Goal: Task Accomplishment & Management: Complete application form

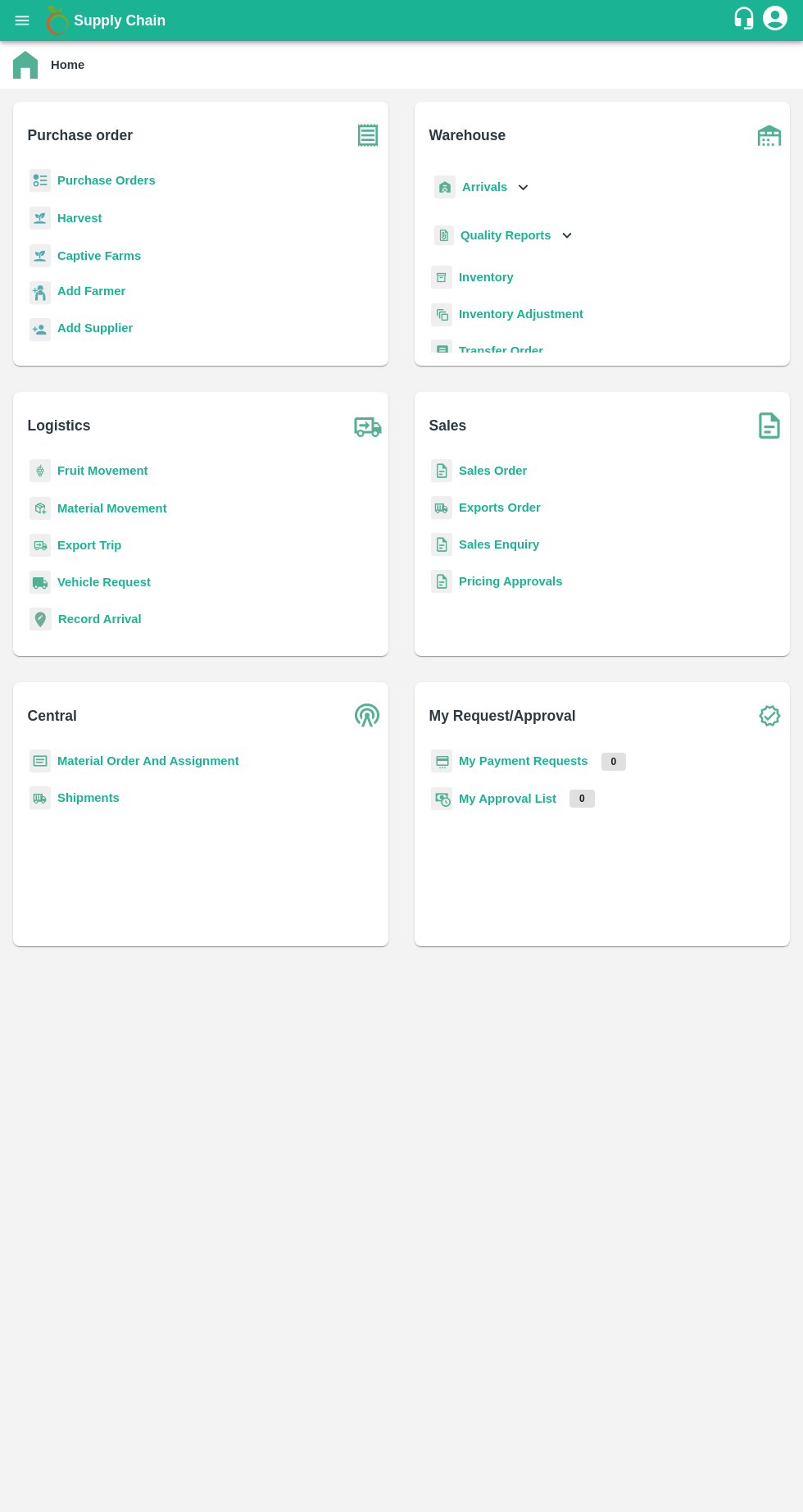
click at [189, 315] on div "Add Farmer" at bounding box center [200, 300] width 349 height 37
click at [83, 180] on b "Purchase Orders" at bounding box center [106, 180] width 99 height 13
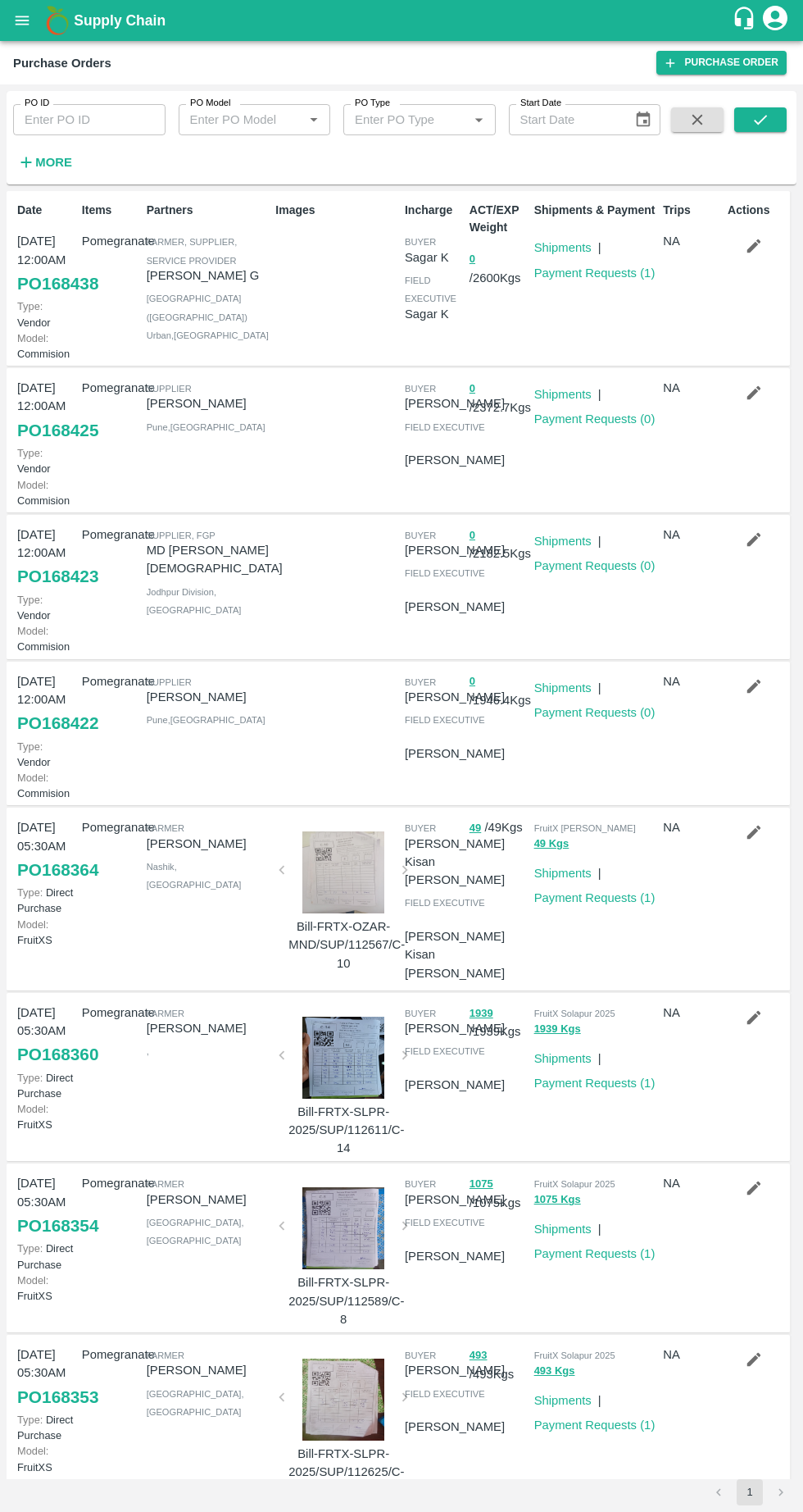
click at [588, 426] on link "Payment Requests ( 0 )" at bounding box center [595, 418] width 121 height 13
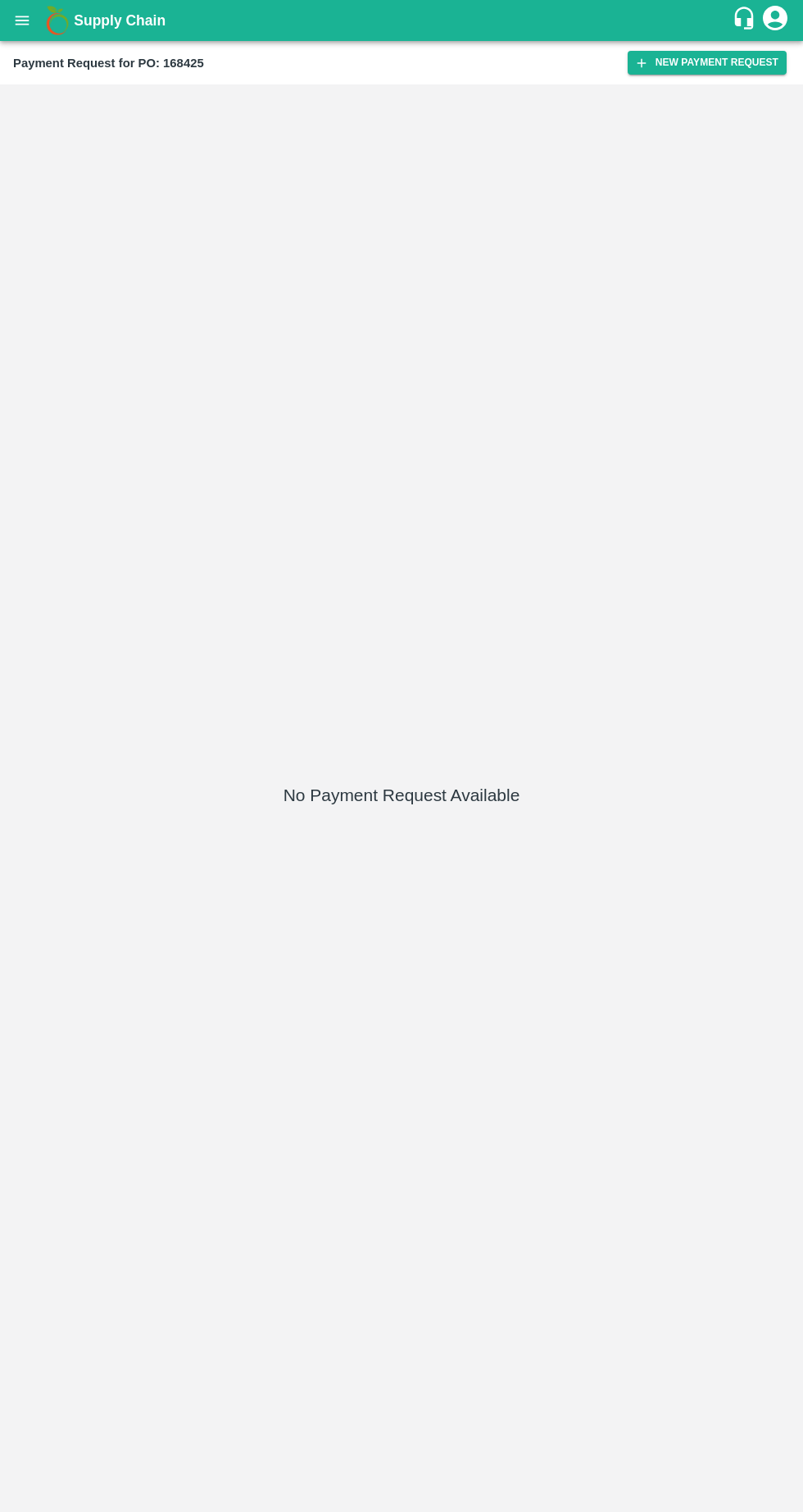
click at [679, 99] on div "No Payment Request Available" at bounding box center [402, 797] width 790 height 1414
click at [687, 63] on button "New Payment Request" at bounding box center [707, 63] width 159 height 24
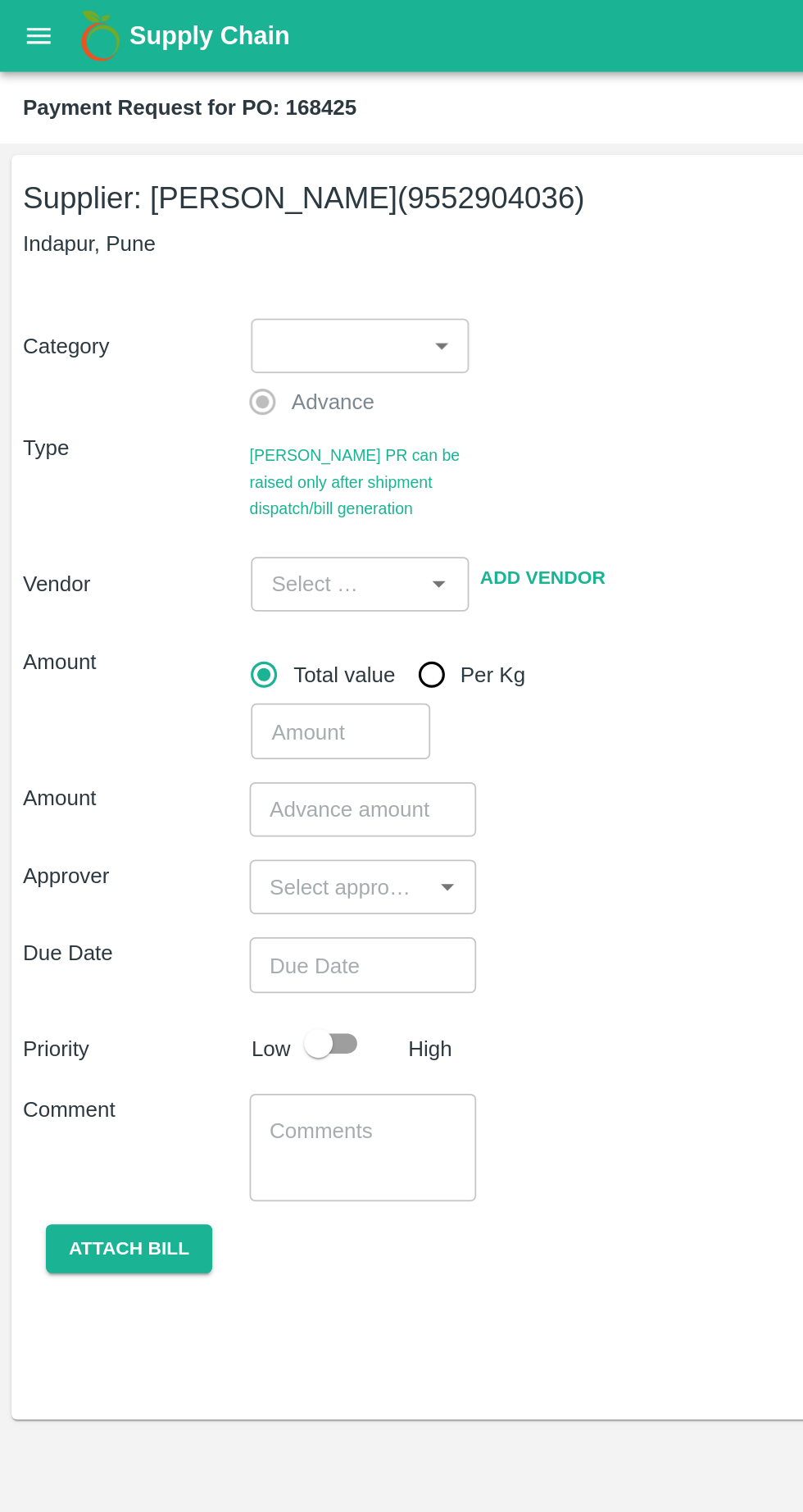
click at [212, 196] on body "Supply Chain Payment Request for PO: 168425 Supplier: [PERSON_NAME] (9552904036…" at bounding box center [401, 756] width 803 height 1512
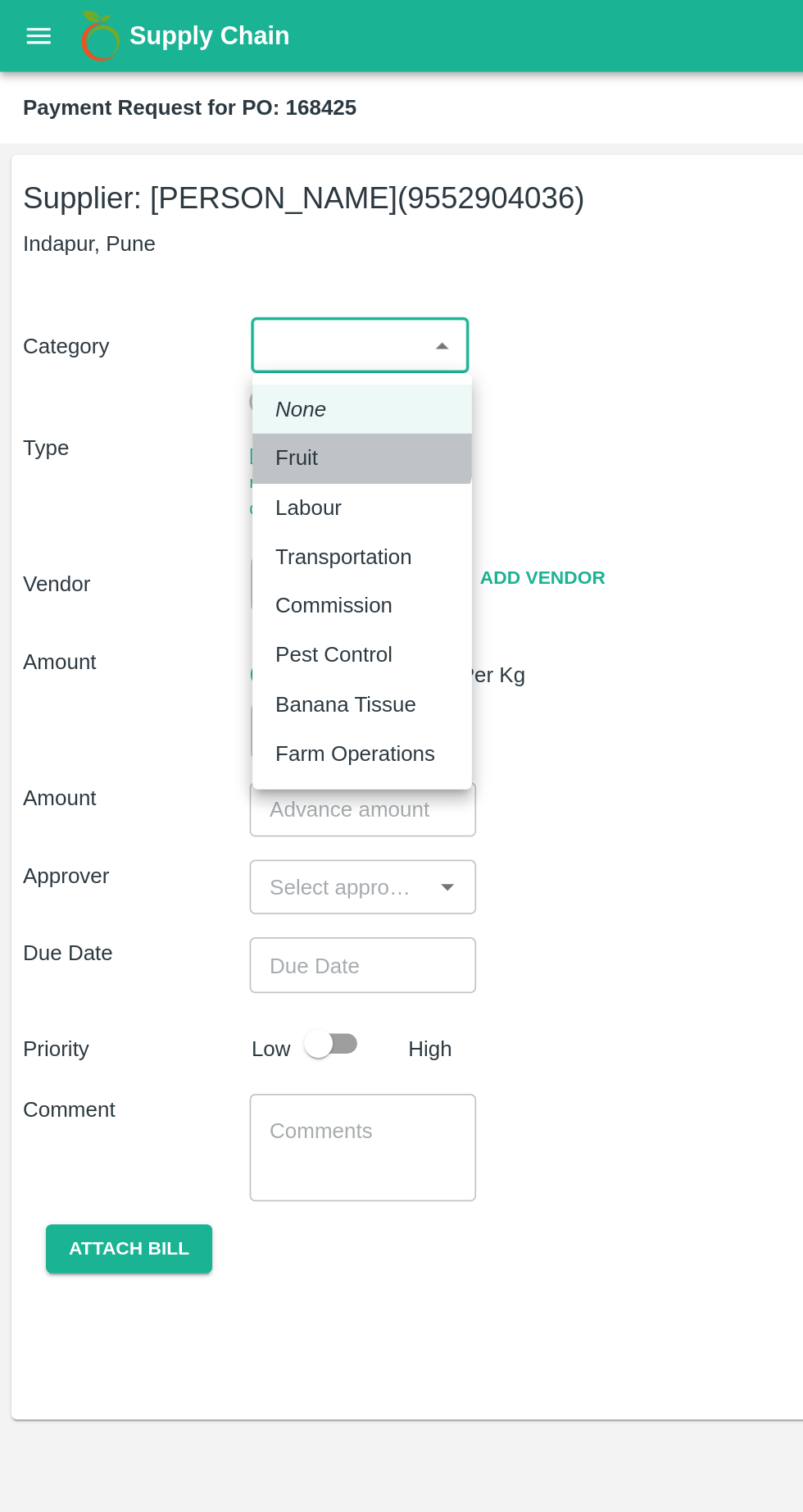
click at [202, 257] on div "Fruit" at bounding box center [207, 262] width 100 height 18
type input "1"
type input "[PERSON_NAME] - 9552904036(Supplier)"
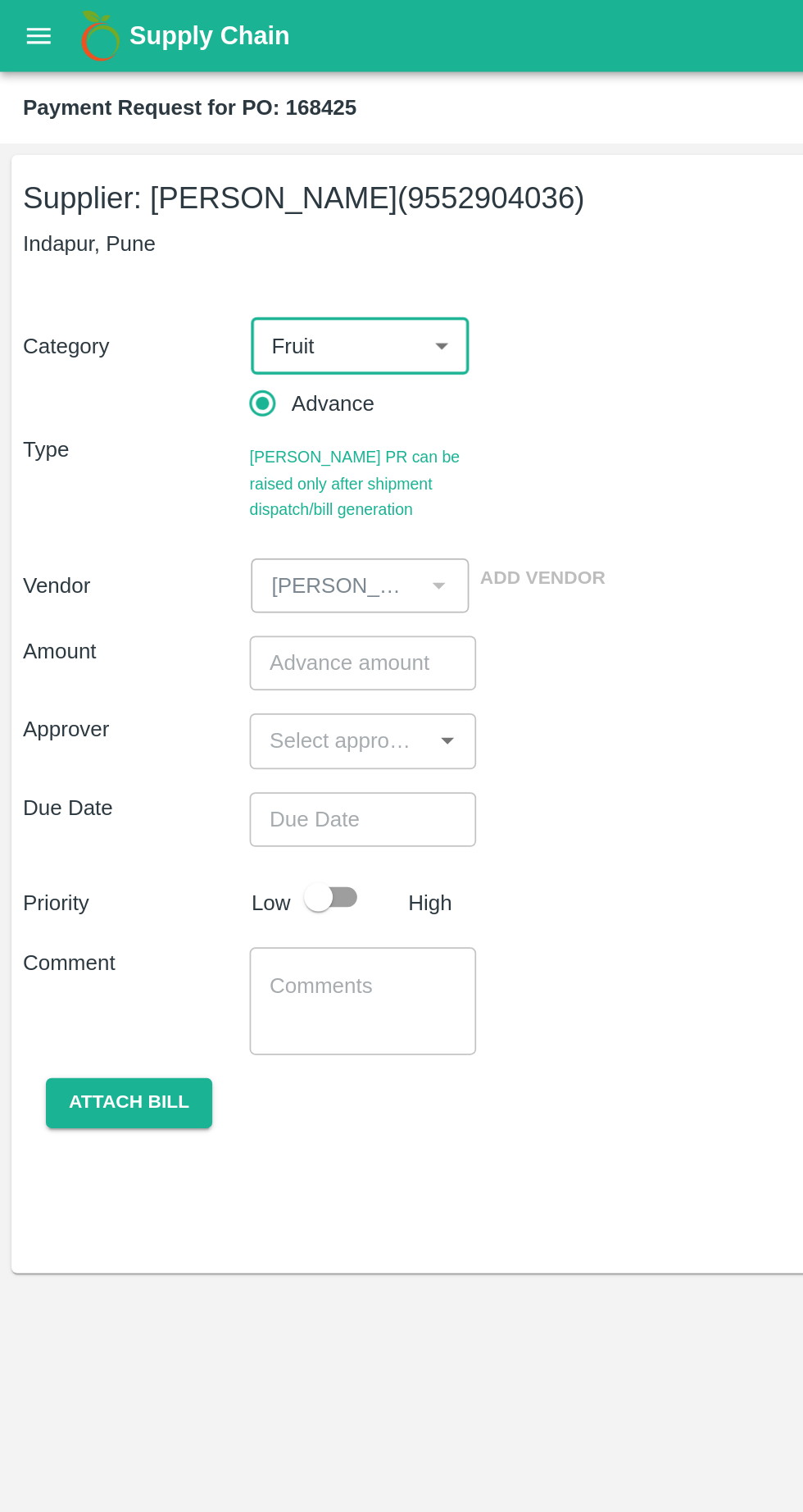
click at [197, 382] on input "number" at bounding box center [207, 378] width 129 height 31
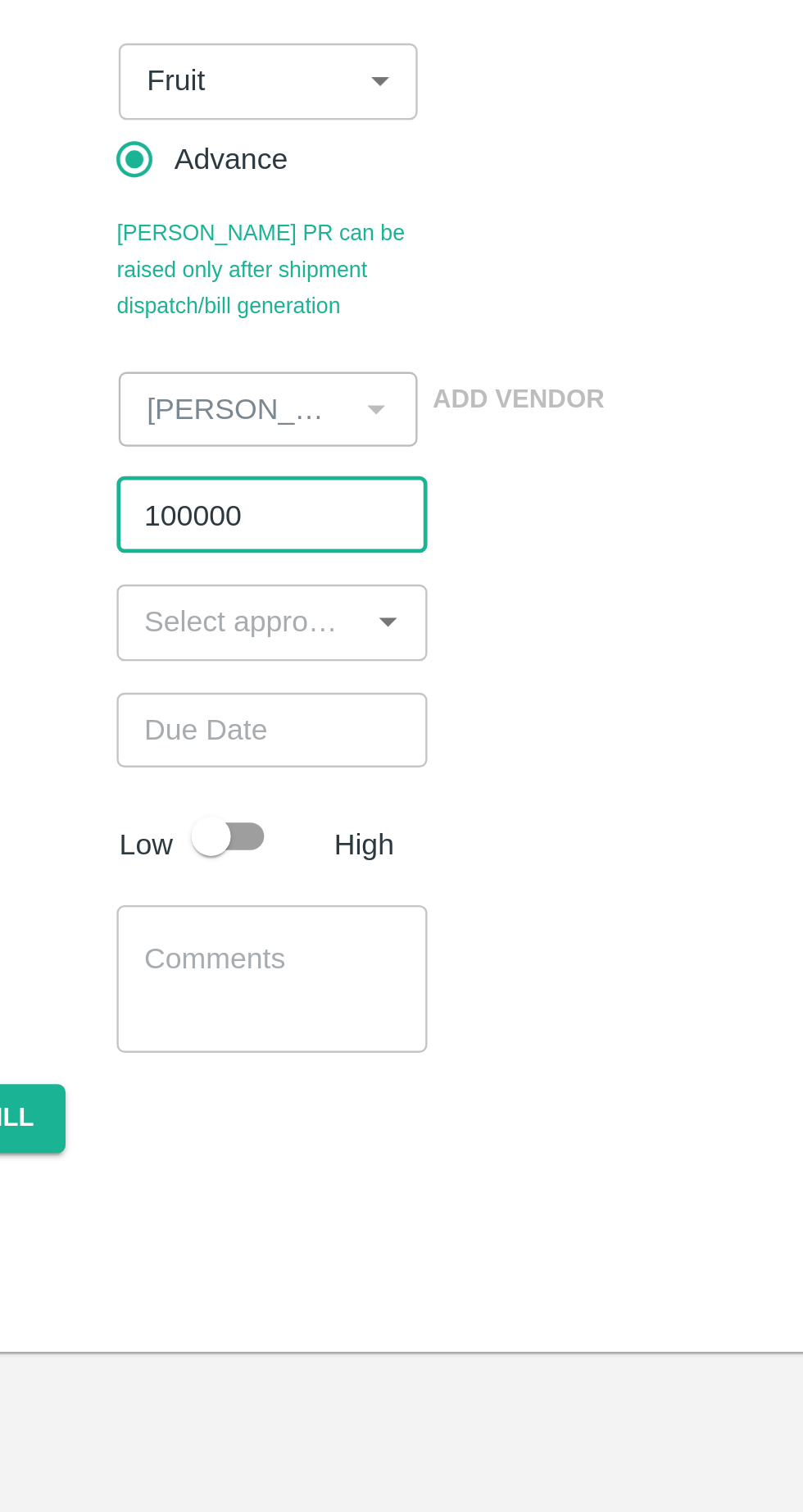
type input "100000"
click at [214, 418] on input "input" at bounding box center [193, 422] width 93 height 21
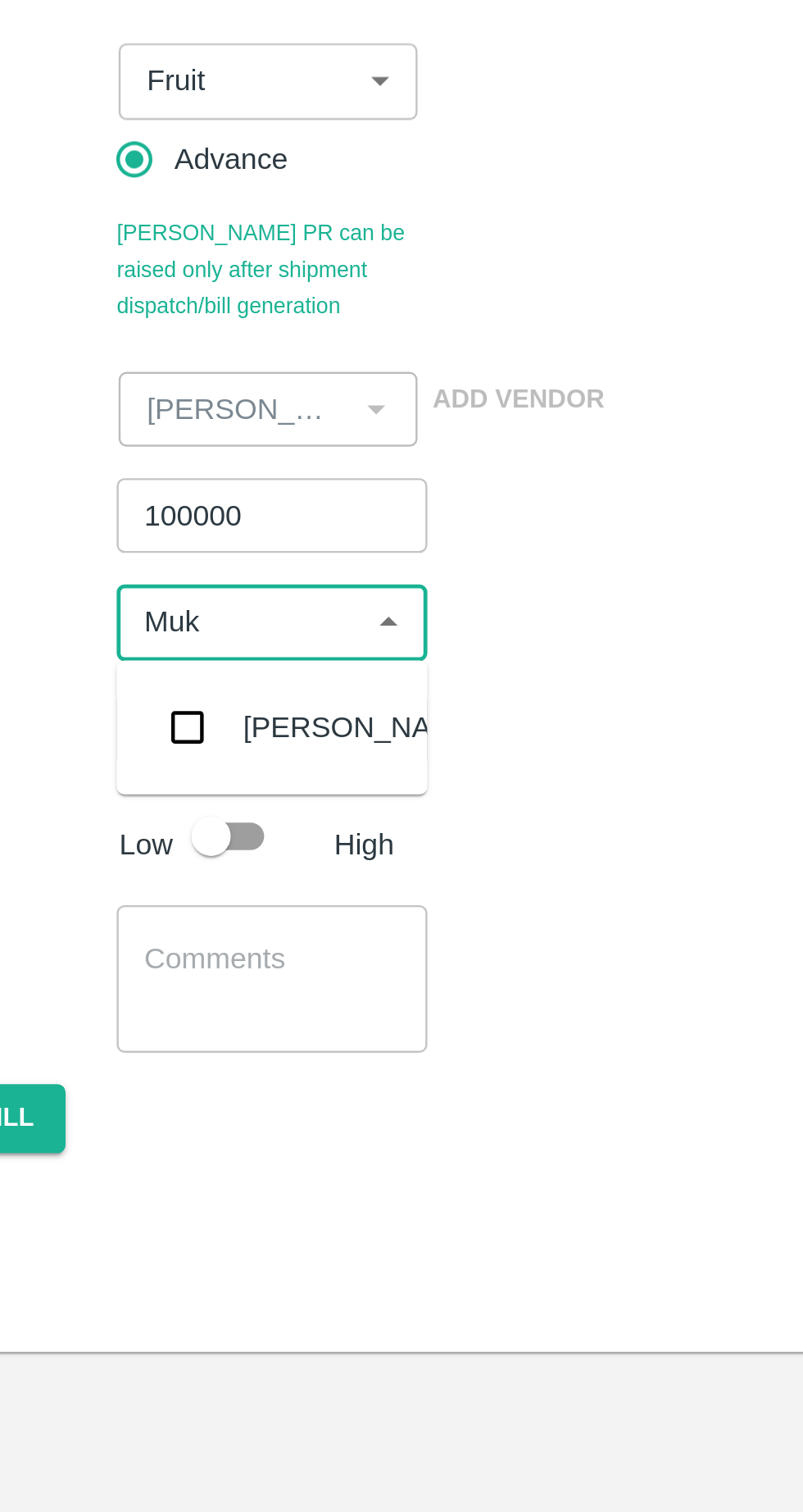
type input "Muku"
click at [174, 478] on input "checkbox" at bounding box center [172, 467] width 33 height 33
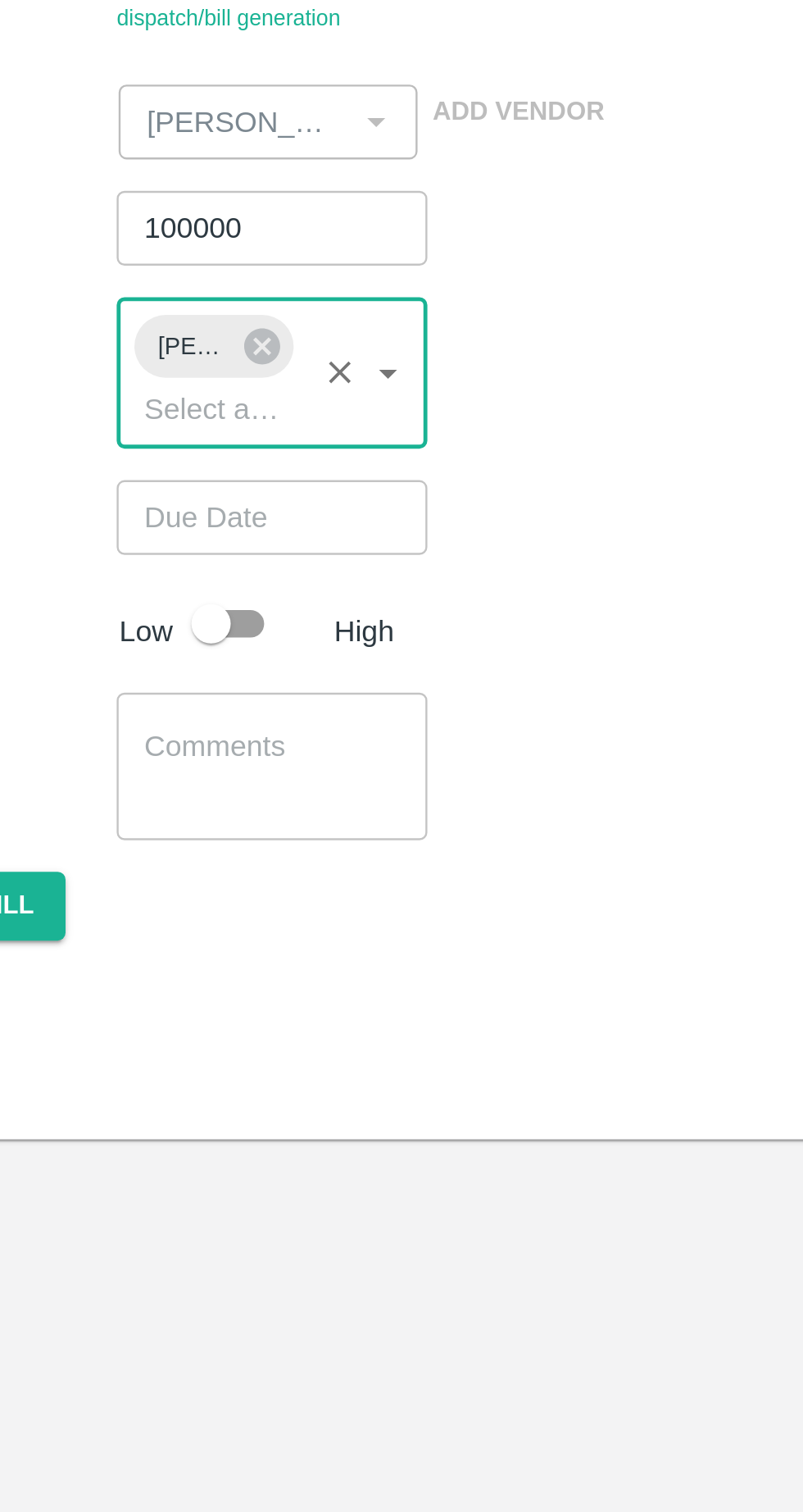
click at [193, 498] on input "Choose date" at bounding box center [201, 499] width 118 height 31
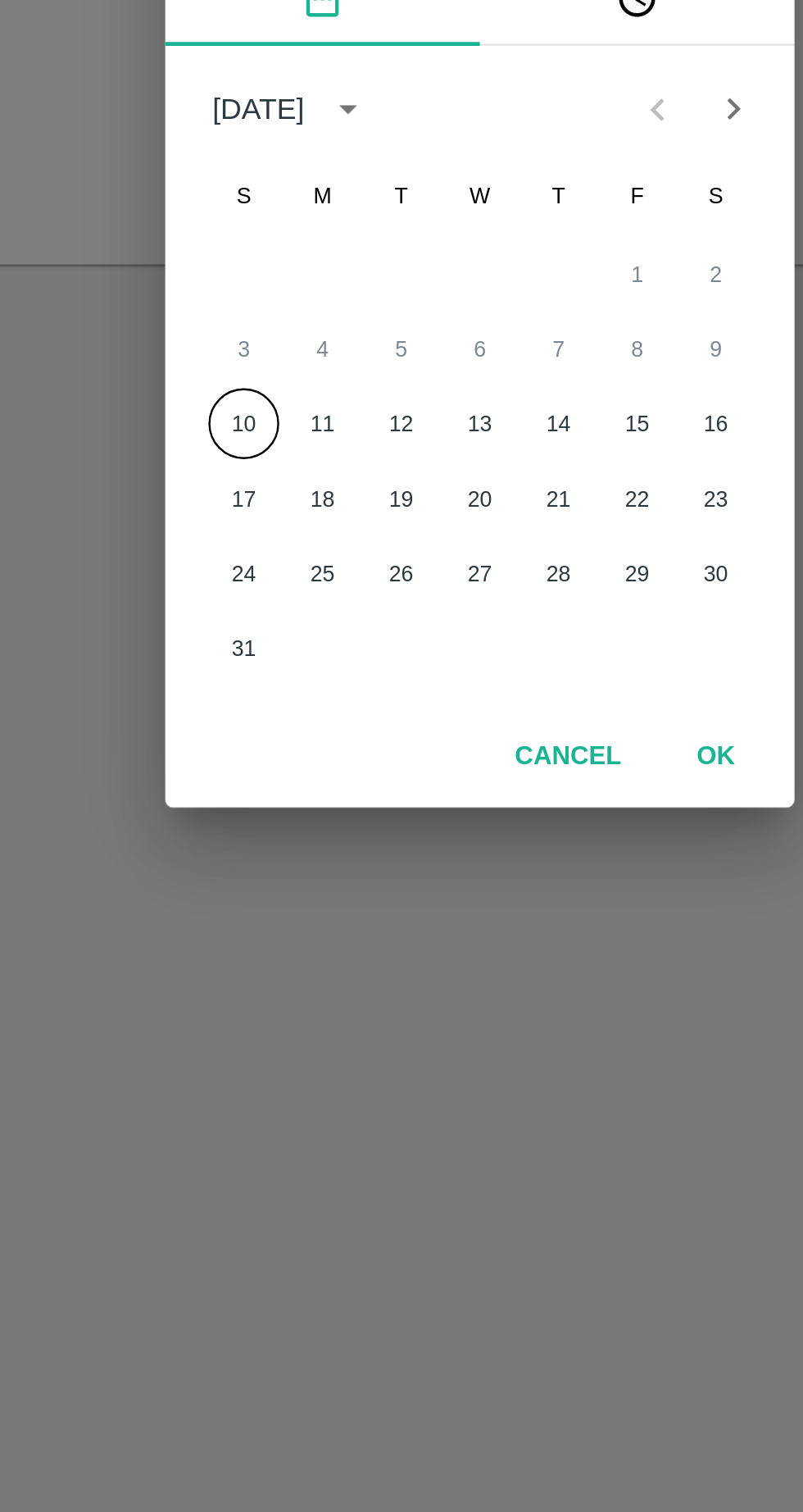
click at [307, 824] on button "10" at bounding box center [303, 825] width 30 height 30
type input "[DATE] 12:00 AM"
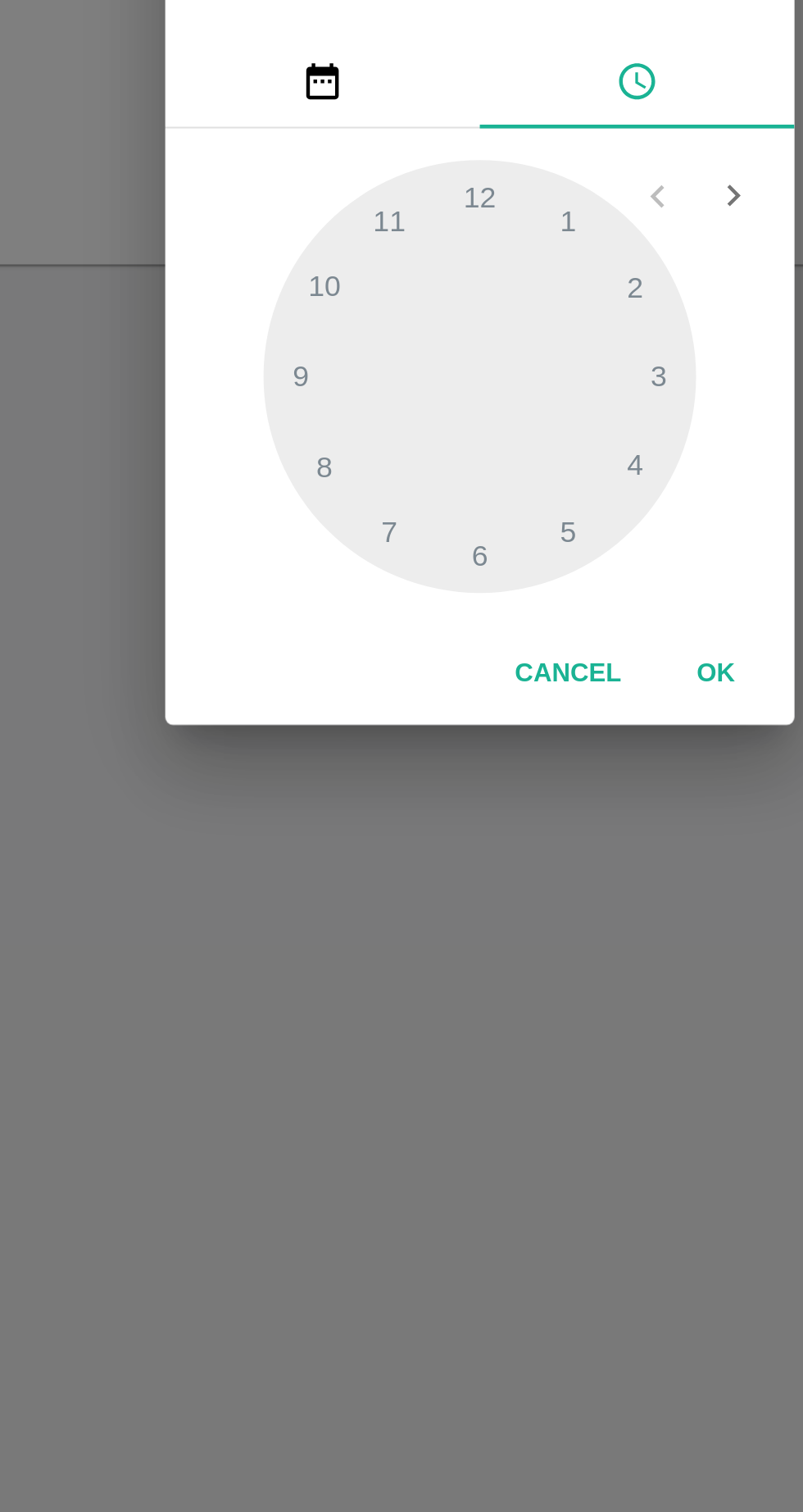
click at [498, 928] on button "OK" at bounding box center [500, 929] width 53 height 29
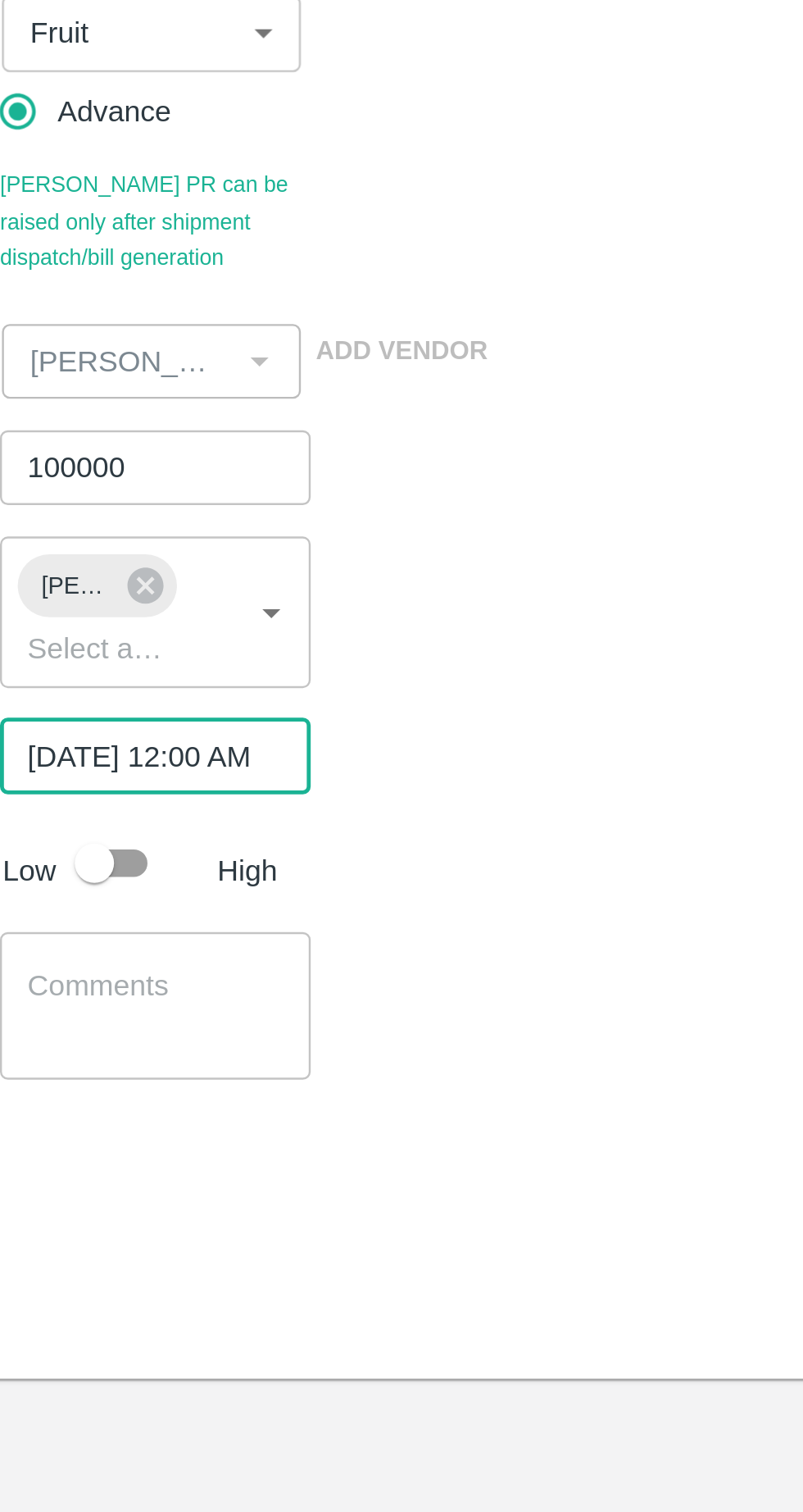
scroll to position [0, 12]
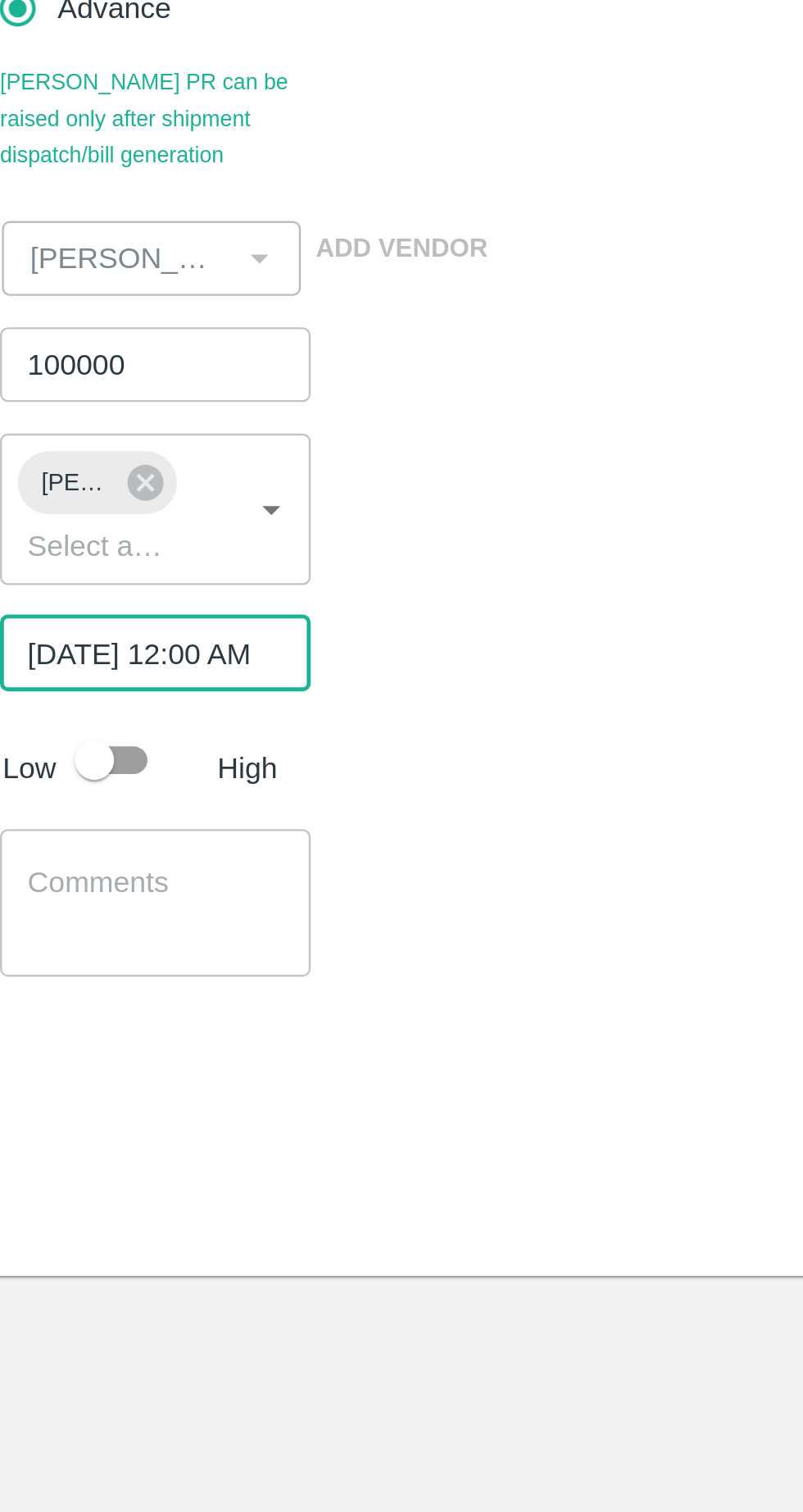
click at [188, 544] on input "checkbox" at bounding box center [182, 543] width 94 height 31
checkbox input "true"
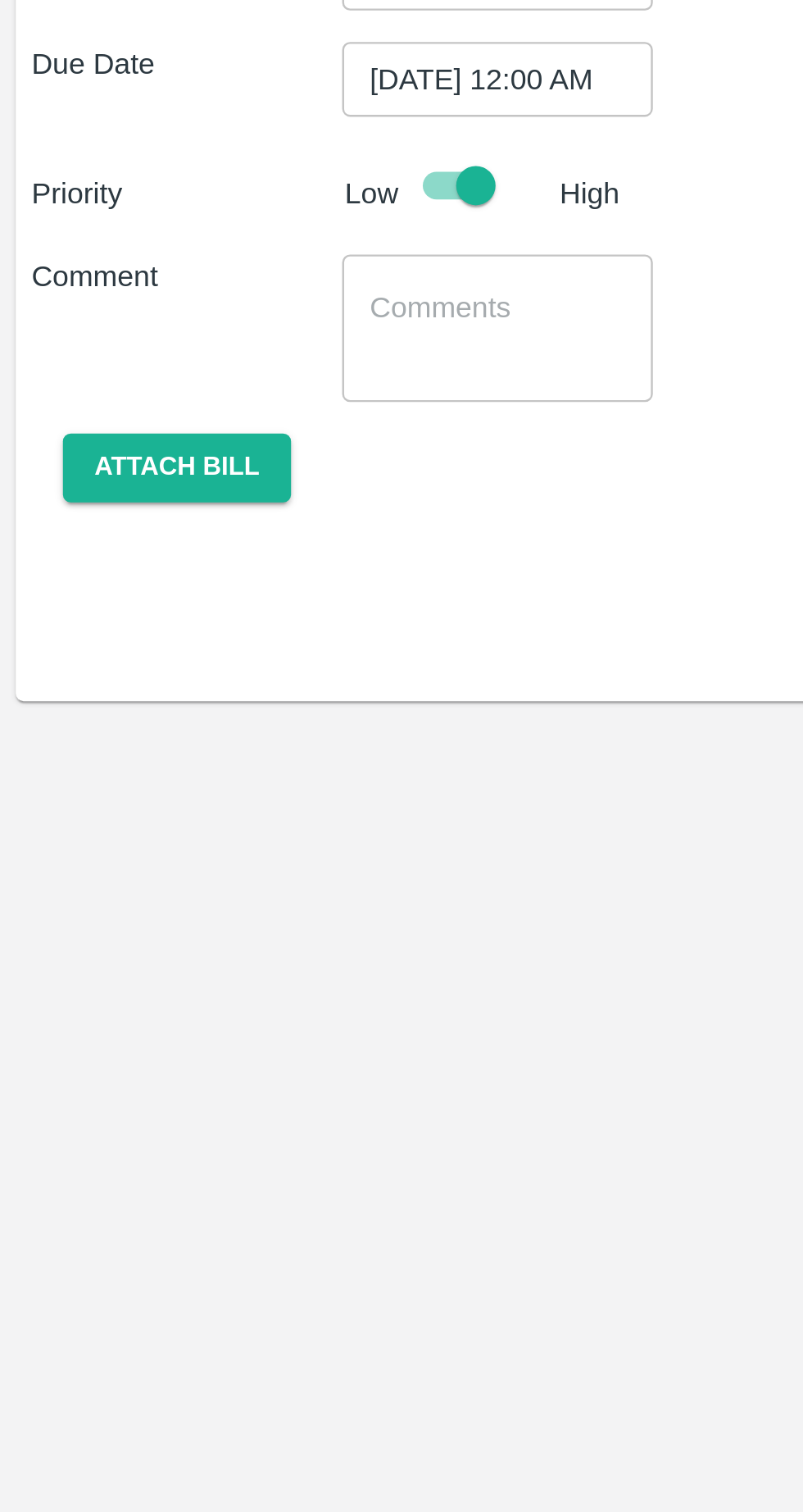
scroll to position [0, 0]
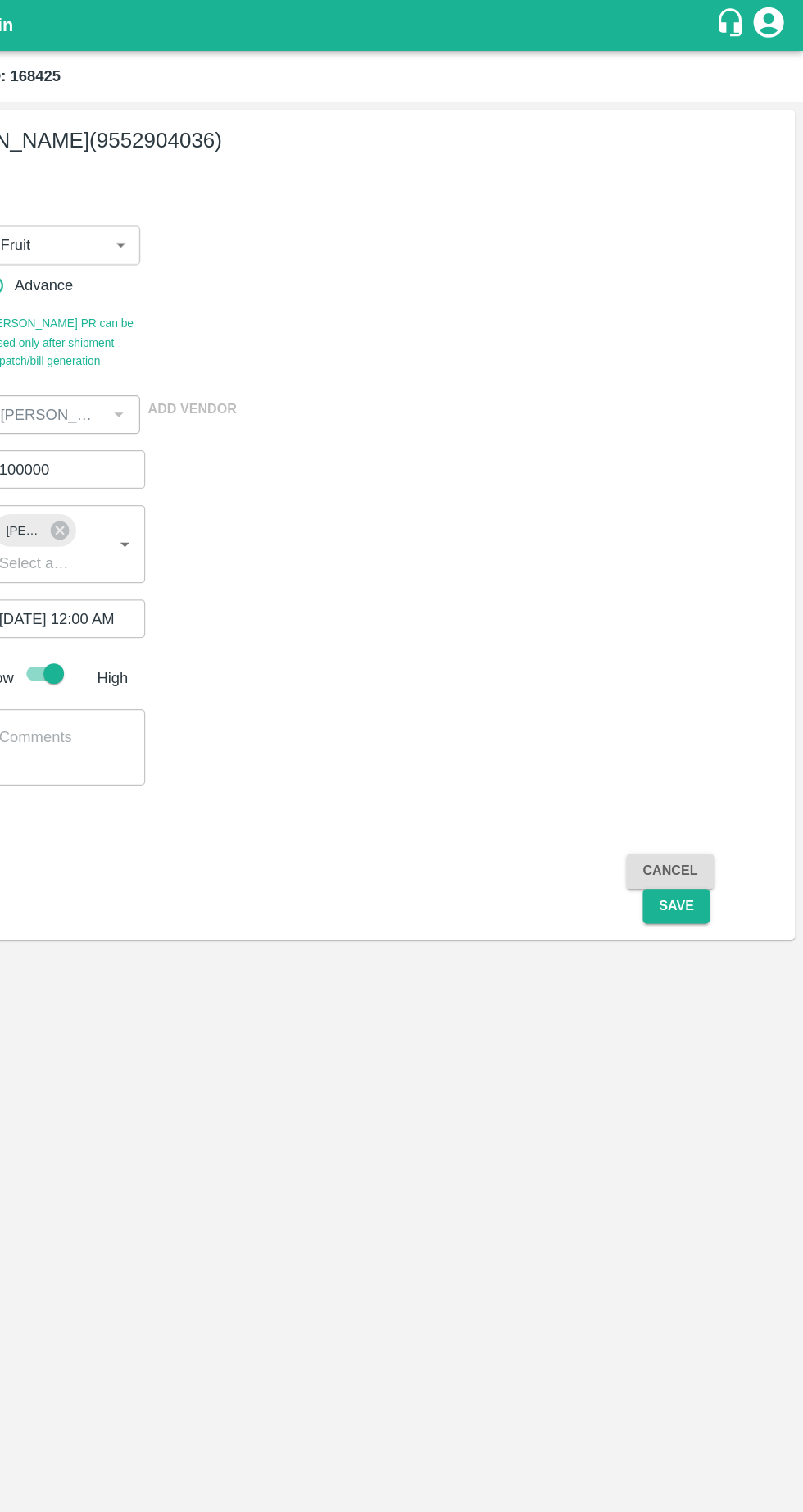
click at [704, 733] on button "Save" at bounding box center [701, 732] width 54 height 29
